Goal: Transaction & Acquisition: Subscribe to service/newsletter

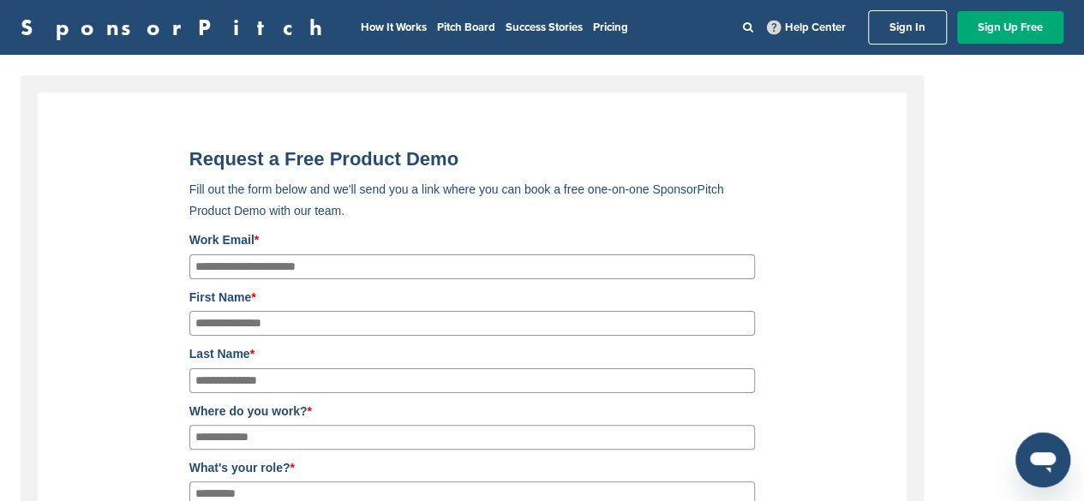
click at [801, 193] on div "Request a Free Product Demo Fill out the form below and we'll send you a link w…" at bounding box center [472, 459] width 835 height 656
click at [995, 23] on link "Sign Up Free" at bounding box center [1010, 27] width 106 height 33
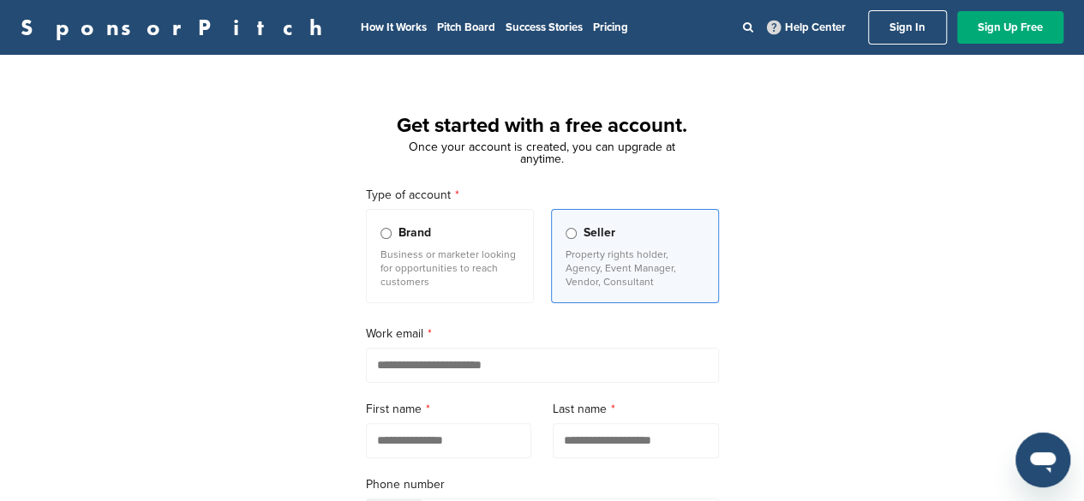
click at [714, 359] on input "email" at bounding box center [542, 365] width 353 height 35
click at [705, 140] on h1 "Get started with a free account." at bounding box center [542, 126] width 394 height 31
